Goal: Navigation & Orientation: Find specific page/section

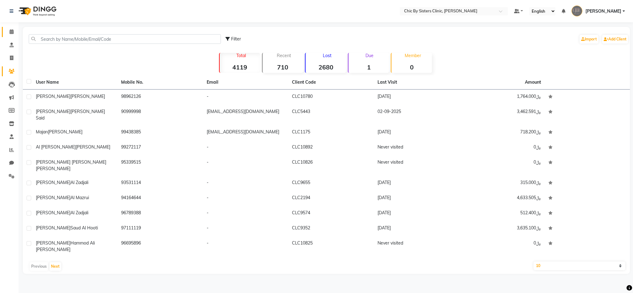
click at [10, 28] on link "Calendar" at bounding box center [9, 32] width 15 height 10
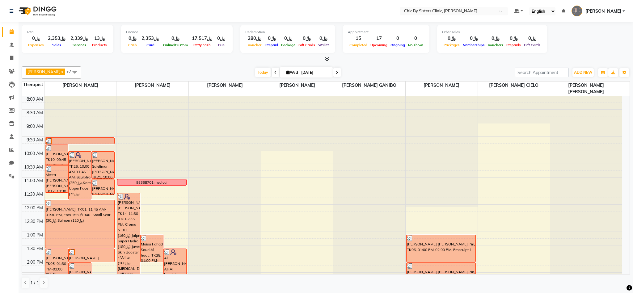
click at [81, 71] on span at bounding box center [75, 72] width 12 height 12
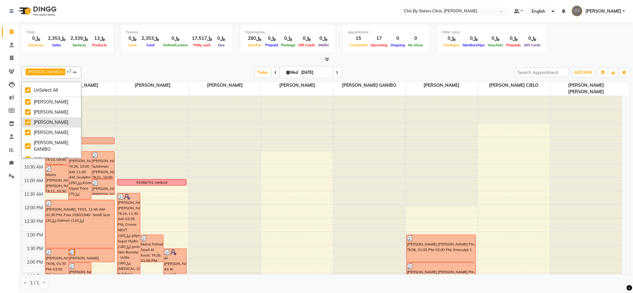
scroll to position [27, 0]
click at [117, 71] on div "Today Wed 03-09-2025" at bounding box center [297, 72] width 427 height 9
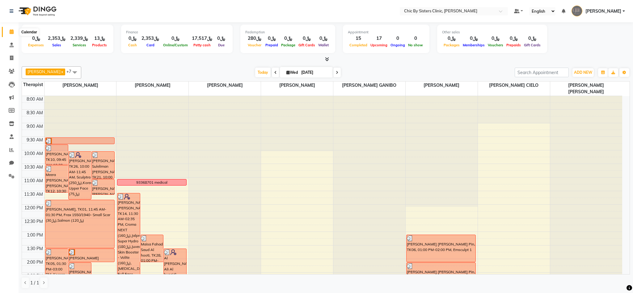
click at [10, 31] on icon at bounding box center [12, 31] width 4 height 5
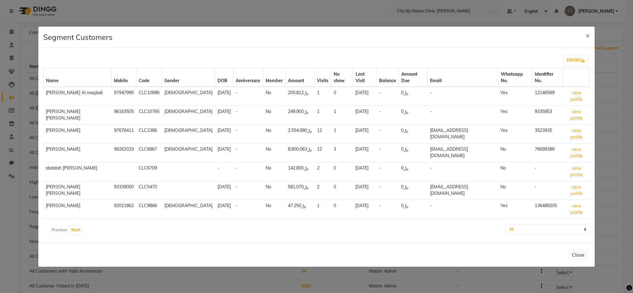
click at [586, 40] on span "×" at bounding box center [587, 35] width 4 height 9
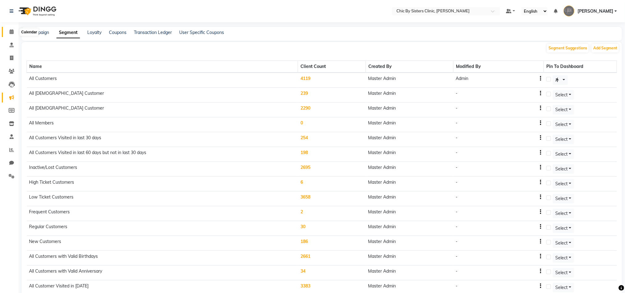
click at [10, 31] on icon at bounding box center [12, 31] width 4 height 5
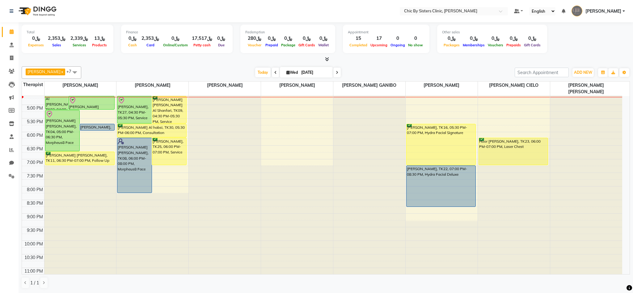
scroll to position [236, 0]
